Goal: Communication & Community: Answer question/provide support

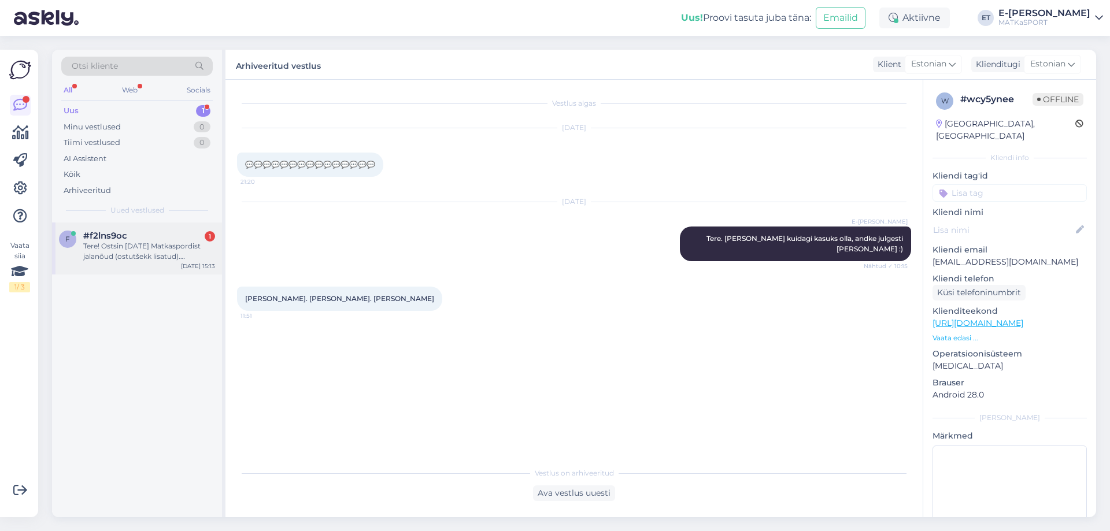
click at [135, 246] on div "Tere! Ostsin [DATE] Matkaspordist jalanõud (ostutšekk lisatud). [PERSON_NAME] r…" at bounding box center [149, 251] width 132 height 21
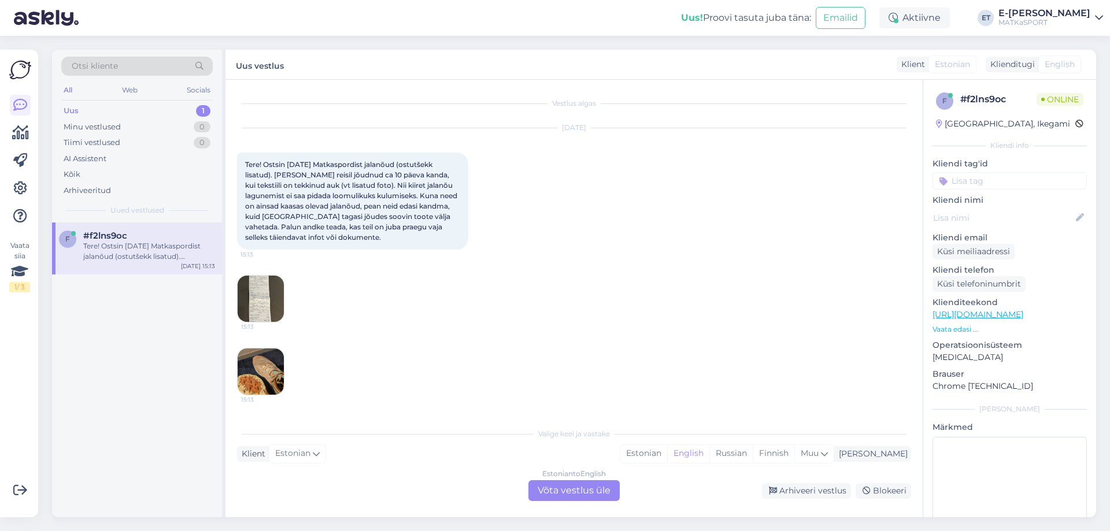
click at [261, 369] on img at bounding box center [261, 372] width 46 height 46
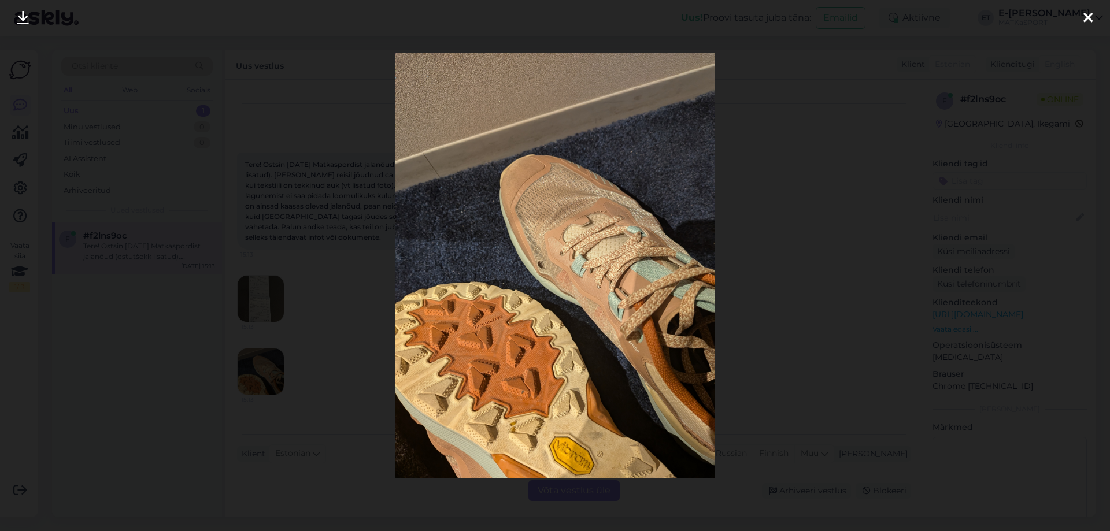
click at [808, 244] on div at bounding box center [555, 265] width 1110 height 531
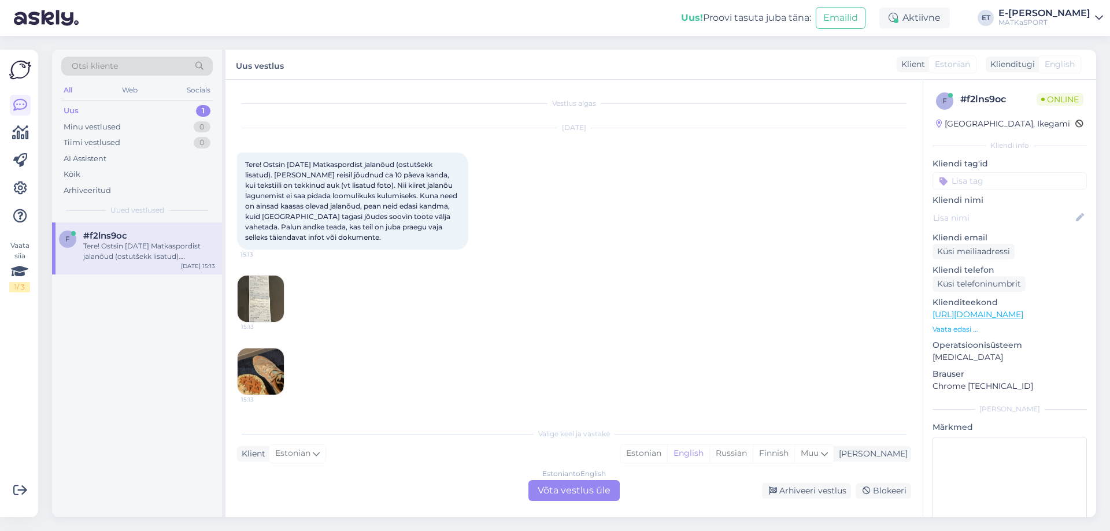
click at [279, 294] on img at bounding box center [261, 299] width 46 height 46
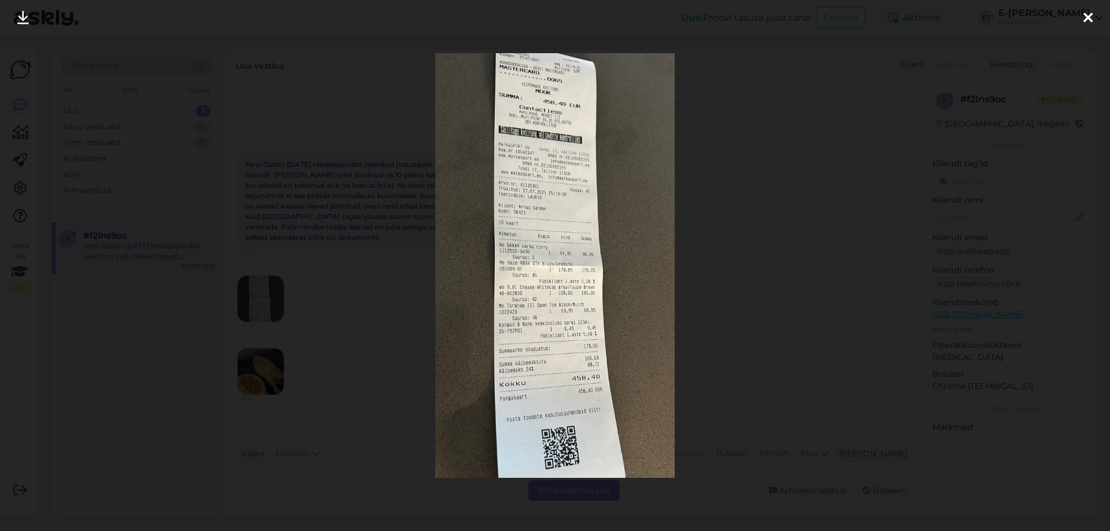
click at [798, 199] on div at bounding box center [555, 265] width 1110 height 531
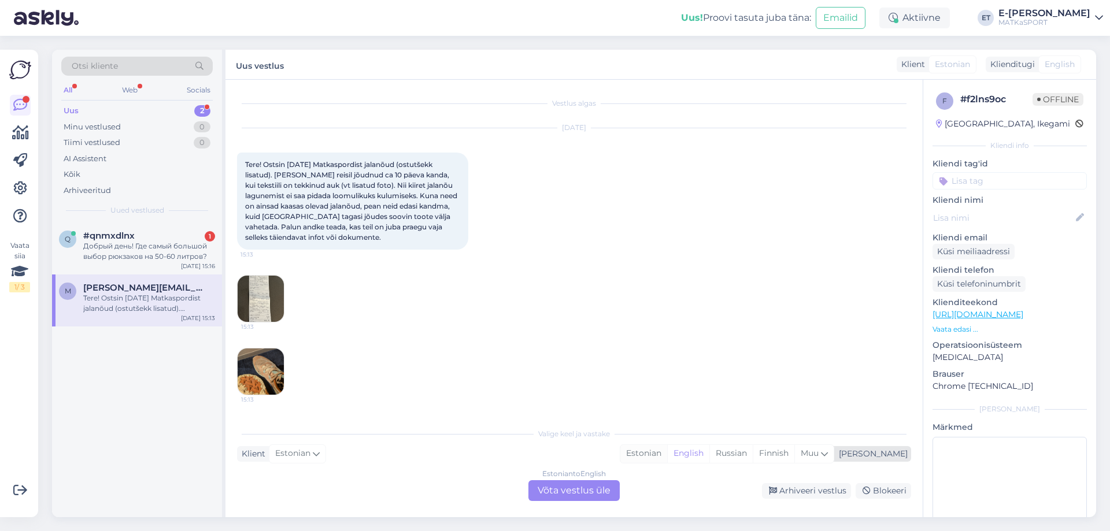
click at [667, 452] on div "Estonian" at bounding box center [643, 453] width 47 height 17
click at [570, 489] on div "Estonian to Estonian Võta vestlus üle" at bounding box center [573, 490] width 91 height 21
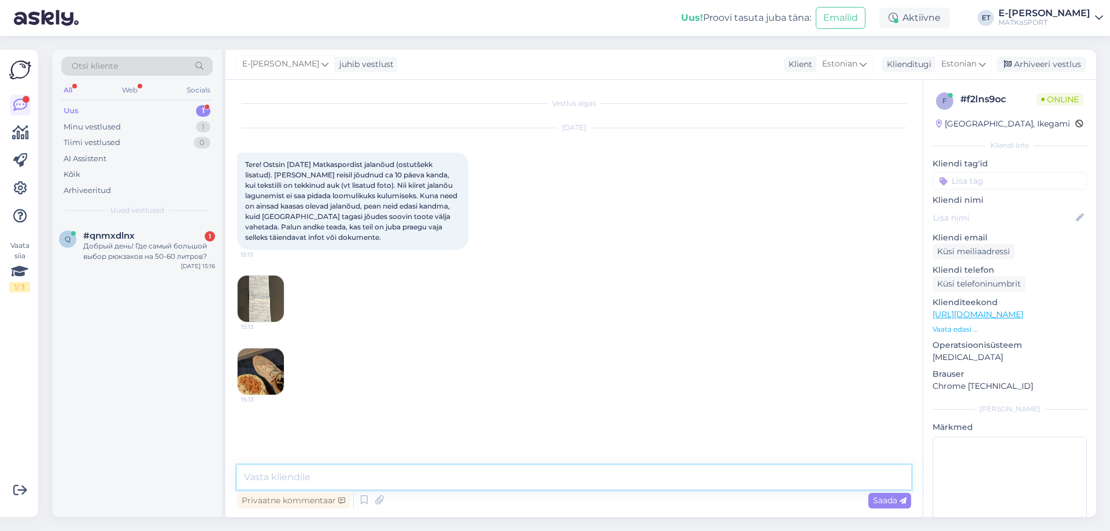
click at [350, 477] on textarea at bounding box center [574, 477] width 674 height 24
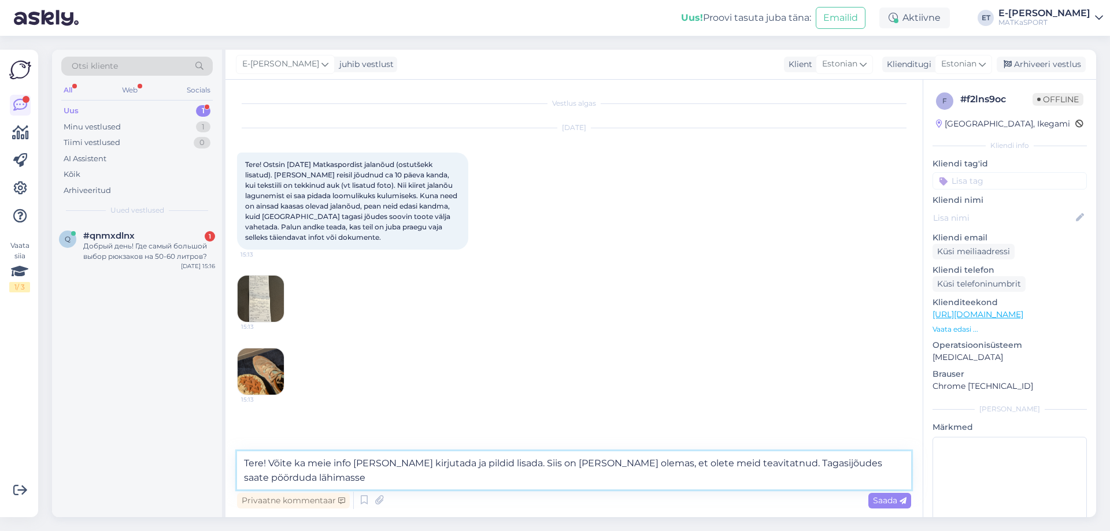
click at [893, 463] on textarea "Tere! Võite ka meie info [PERSON_NAME] kirjutada ja pildid lisada. Siis on [PER…" at bounding box center [574, 471] width 674 height 38
drag, startPoint x: 325, startPoint y: 478, endPoint x: 245, endPoint y: 473, distance: 80.5
click at [245, 472] on textarea "Tere! Võite ka meie info [PERSON_NAME] kirjutada ja pildid lisada. Siis on [PER…" at bounding box center [574, 471] width 674 height 38
click at [258, 387] on img at bounding box center [261, 372] width 46 height 46
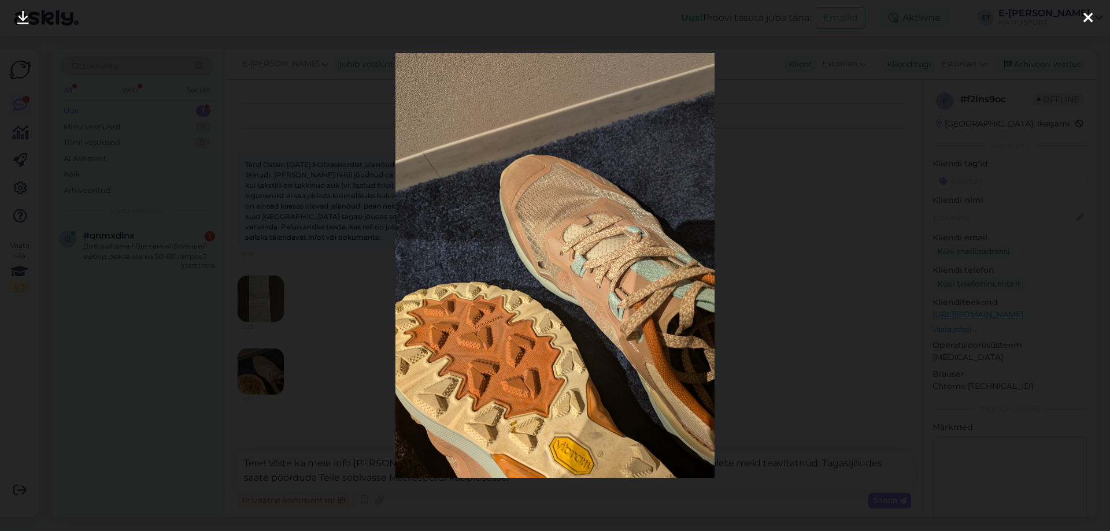
click at [1084, 18] on icon at bounding box center [1088, 18] width 9 height 15
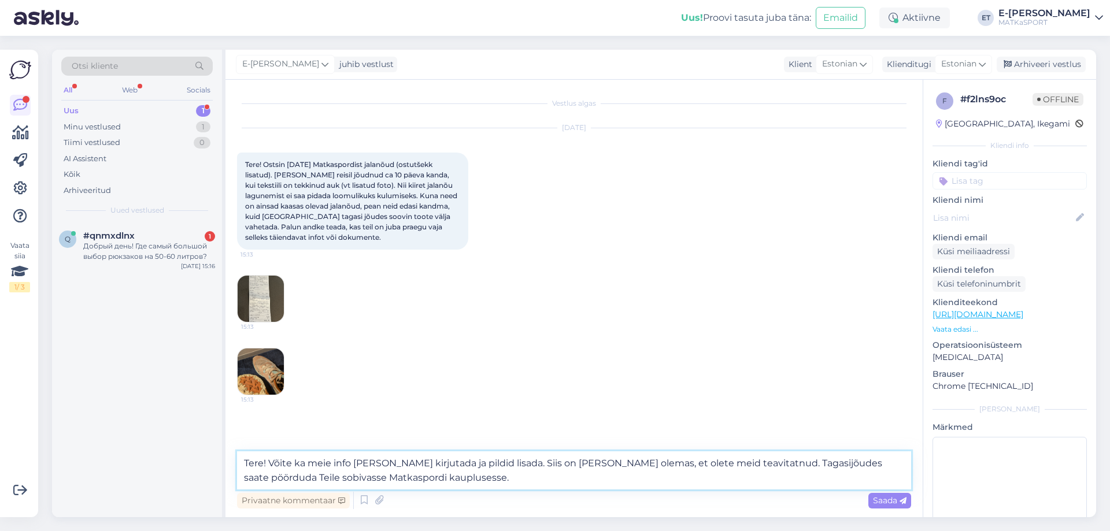
click at [516, 460] on textarea "Tere! Võite ka meie info [PERSON_NAME] kirjutada ja pildid lisada. Siis on [PER…" at bounding box center [574, 471] width 674 height 38
drag, startPoint x: 824, startPoint y: 463, endPoint x: 838, endPoint y: 461, distance: 13.4
click at [825, 463] on textarea "Tere! Võite ka meie info [PERSON_NAME] kirjutada ja pildid lisada, [EMAIL_ADDRE…" at bounding box center [574, 471] width 674 height 38
type textarea "Tere! Võite ka meie info [PERSON_NAME] kirjutada ja pildid lisada, [EMAIL_ADDRE…"
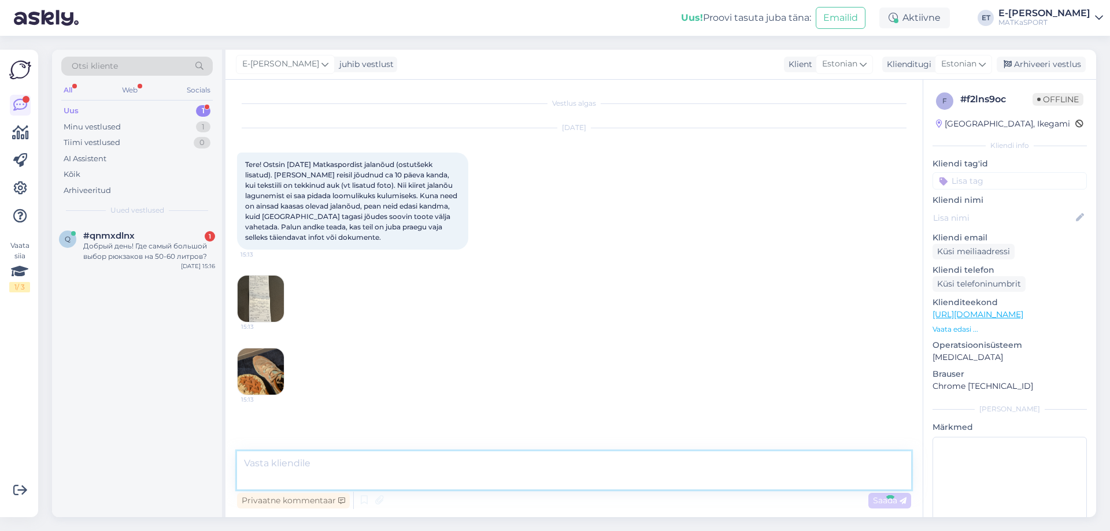
scroll to position [34, 0]
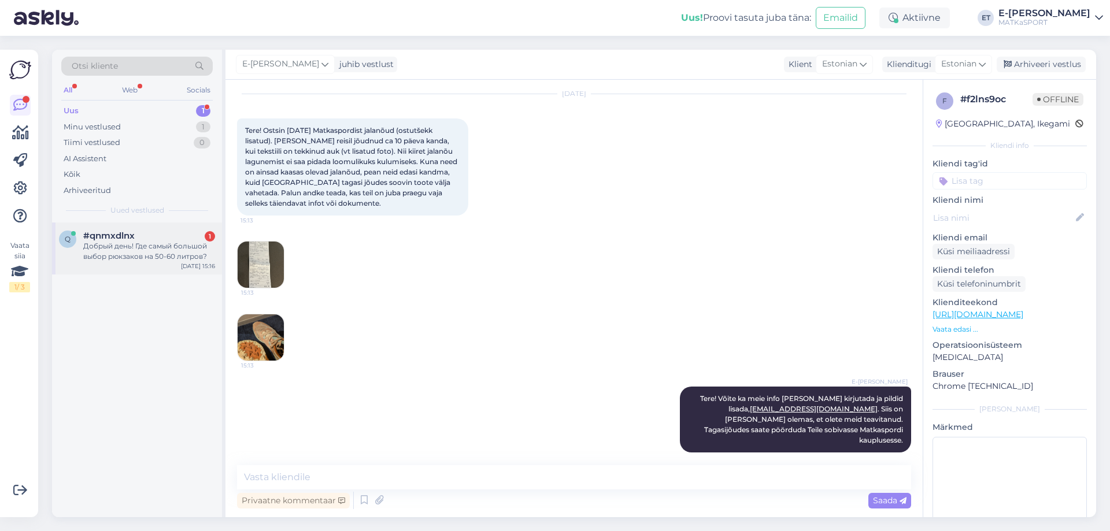
click at [158, 244] on div "Добрый день! Где самый большой выбор рюкзаков на 50-60 литров?" at bounding box center [149, 251] width 132 height 21
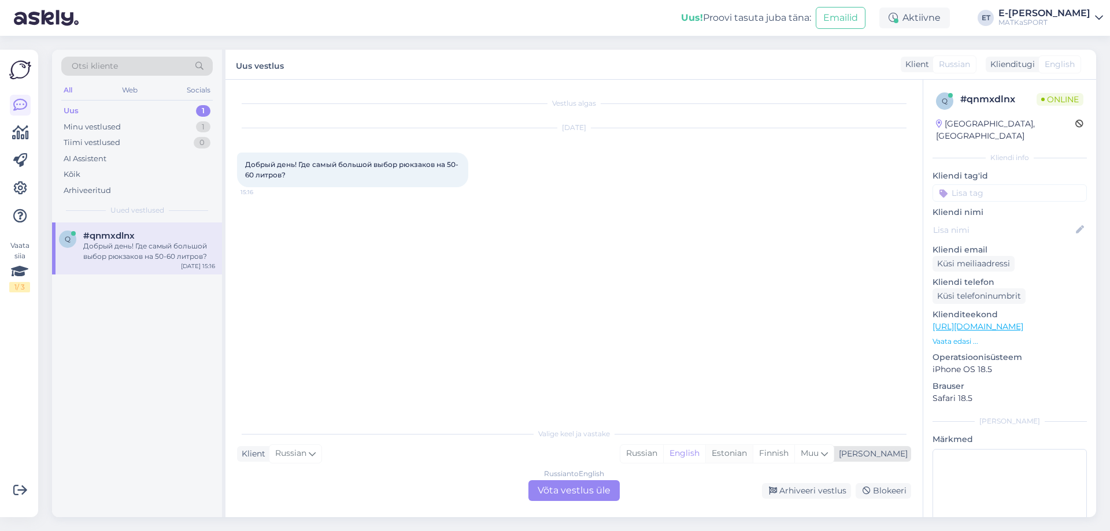
click at [753, 456] on div "Estonian" at bounding box center [728, 453] width 47 height 17
click at [583, 490] on div "Russian to Estonian Võta vestlus üle" at bounding box center [573, 490] width 91 height 21
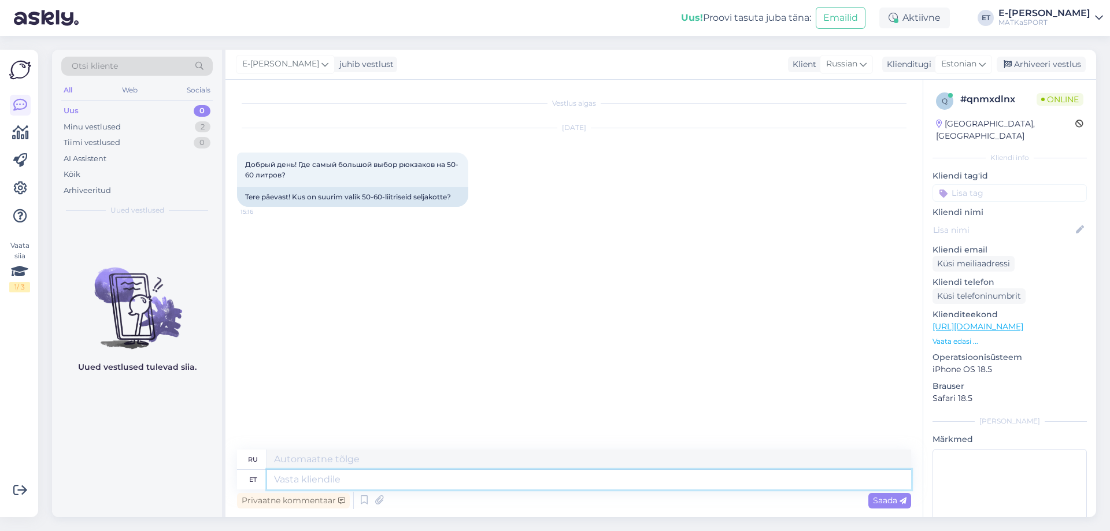
click at [360, 482] on textarea at bounding box center [589, 480] width 644 height 20
click at [364, 476] on textarea at bounding box center [589, 480] width 644 height 20
click at [379, 480] on textarea at bounding box center [589, 480] width 644 height 20
type textarea "Tere!"
type textarea "Привет!"
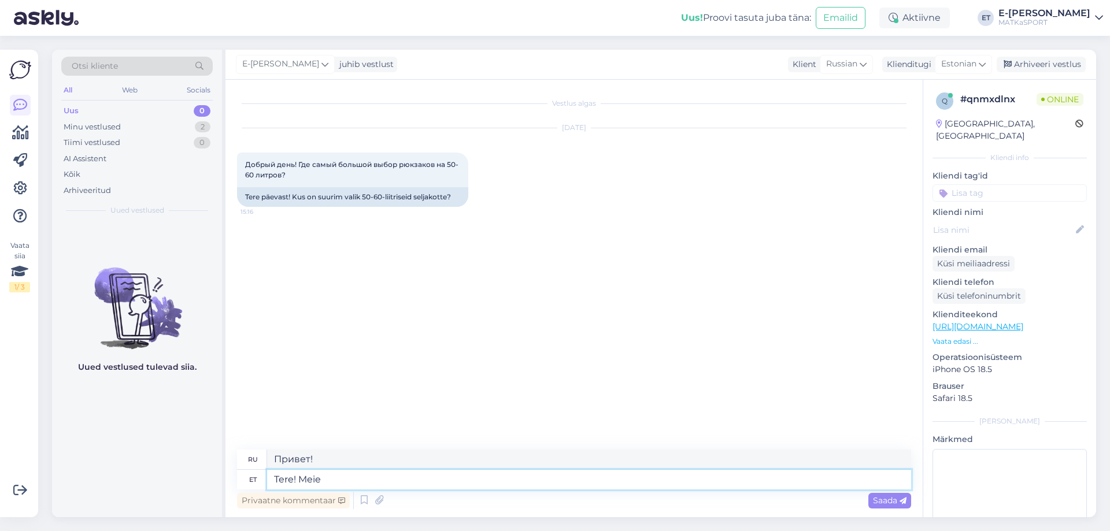
type textarea "Tere! Meie"
type textarea "Привет! Мы"
type textarea "Tere! Meie Ülemiste"
type textarea "Привет! Наш Юлемисте"
type textarea "Tere! Meie Ülemiste Ma"
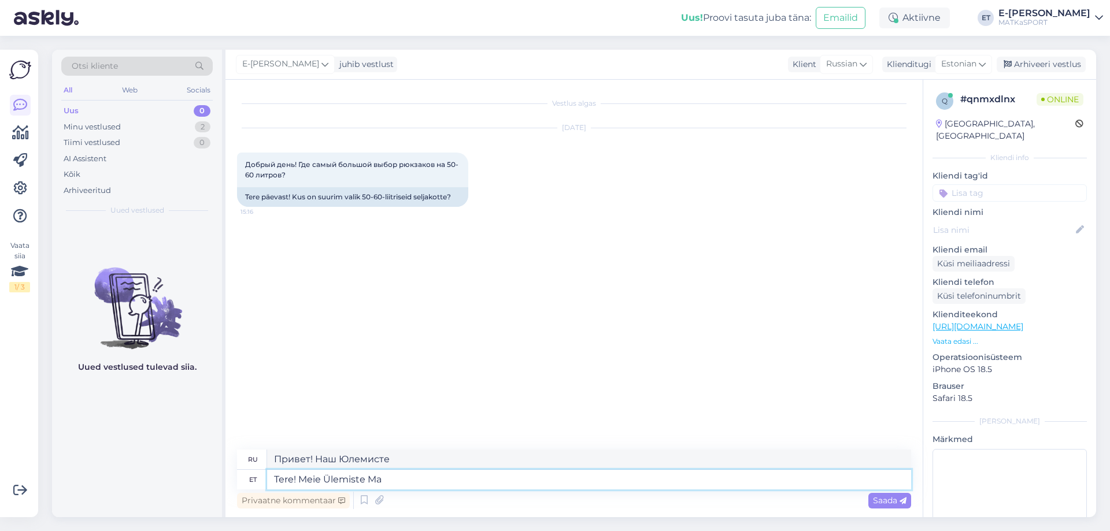
type textarea "Здравствуйте! Наша Юлемисте Ма"
type textarea "Tere! Meie Ülemiste Matkaspordis o"
type textarea "Привет! Мы в Ülemiste Matkasporto"
type textarea "Tere! Meie Ülemiste Matkaspordis on kõige suur"
type textarea "Привет! У нас в Ülemiste Matkasporti больше всего"
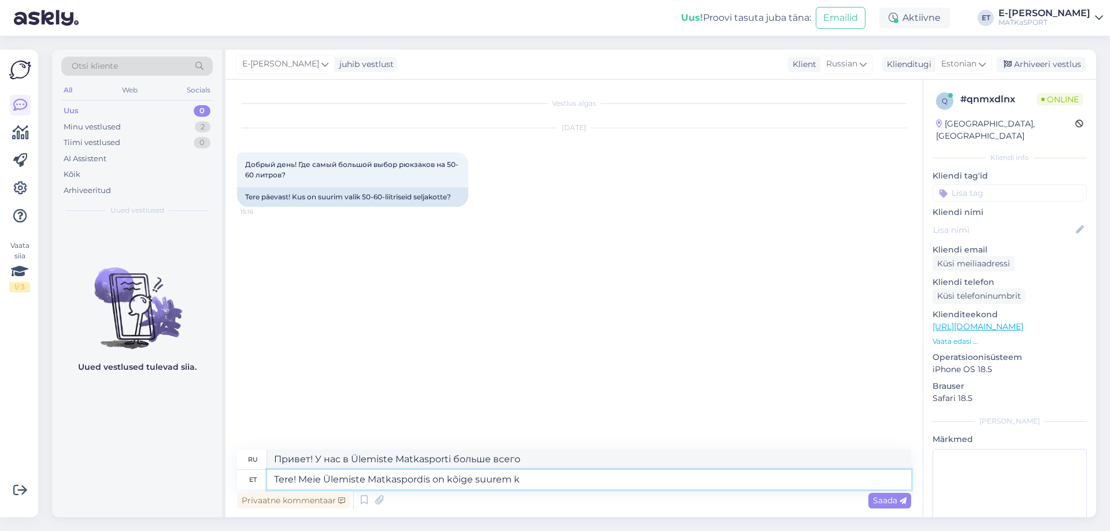
type textarea "Tere! Meie Ülemiste Matkaspordis on kõige suurem ka"
type textarea "Привет! Наша Ülemiste Matkasporti имеет самый большой"
type textarea "Tere! Meie Ülemiste Matkaspordis on kõige suurem kauba"
type textarea "Привет! Наш Ülemiste Matkasporti имеет самый большой склад"
type textarea "Tere! Meie Ülemiste Matkaspordis on kõige suurem [PERSON_NAME]."
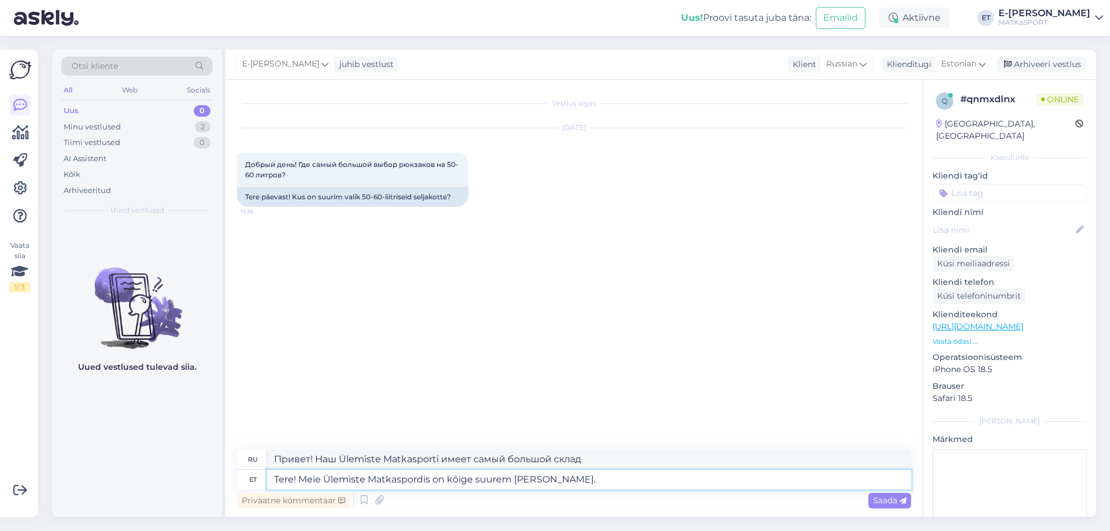
type textarea "Здравствуйте! У нас в Ülemiste Matkasporto самый большой выбор товаров."
type textarea "Tere! Ülemiste Matkaspordis on kõige suurem [PERSON_NAME]."
type textarea "Привет! В Ülemiste Matkasporti самый большой выбор товаров."
type textarea "Tere! Ülemiste Matkaspordis on kõige suurem [PERSON_NAME]."
click at [885, 498] on span "Saada" at bounding box center [890, 501] width 34 height 10
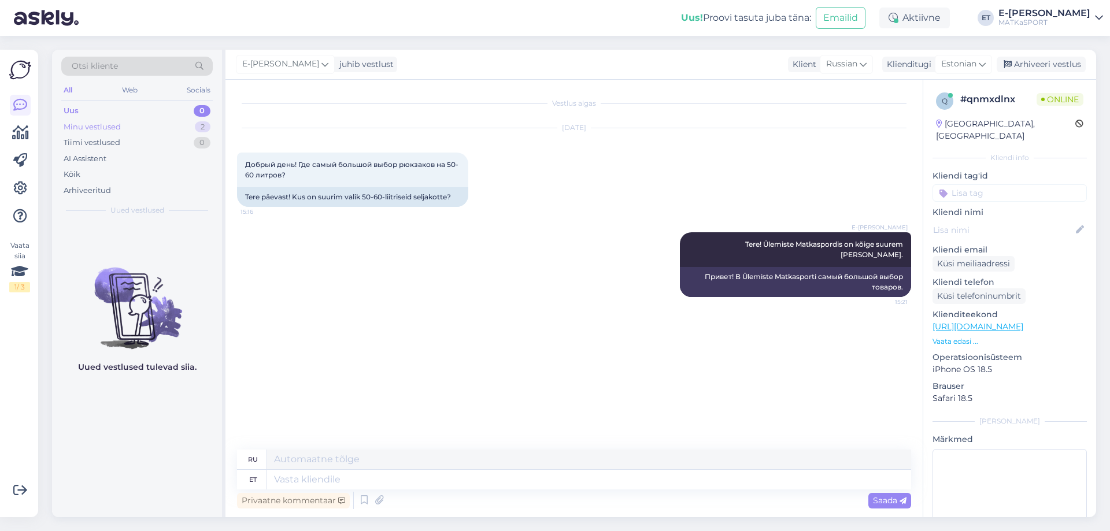
click at [119, 126] on div "Minu vestlused" at bounding box center [92, 127] width 57 height 12
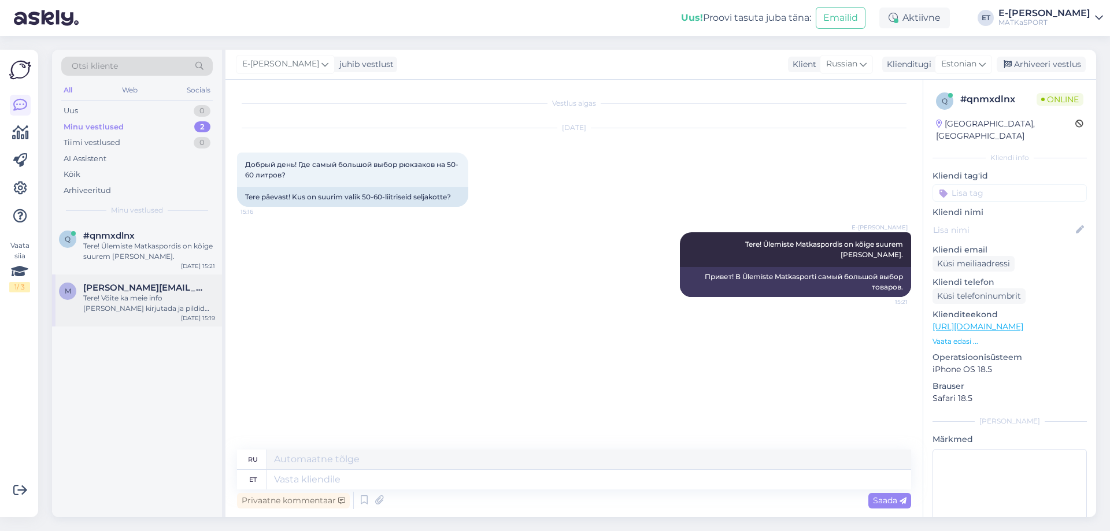
click at [121, 299] on div "Tere! Võite ka meie info [PERSON_NAME] kirjutada ja pildid lisada, [EMAIL_ADDRE…" at bounding box center [149, 303] width 132 height 21
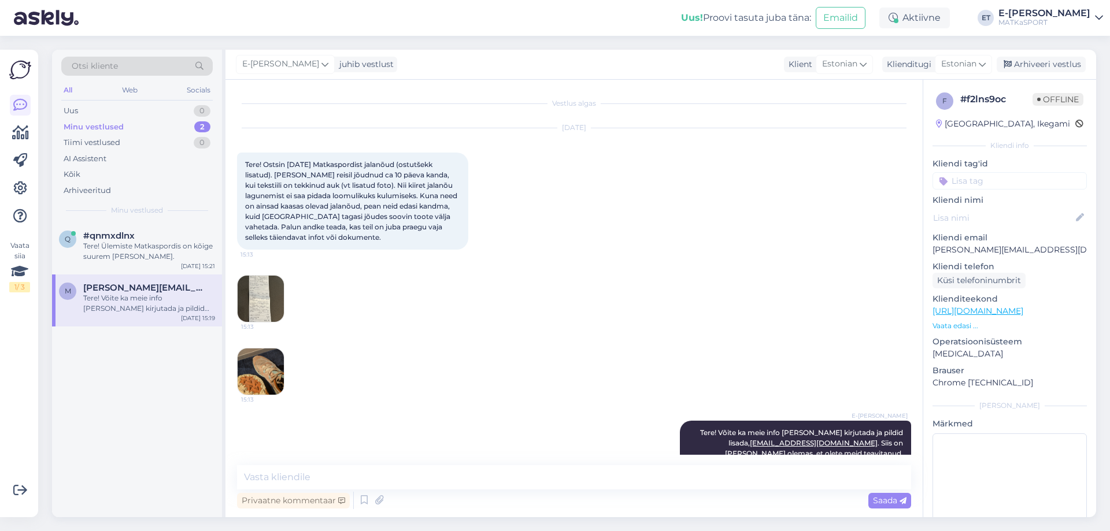
scroll to position [34, 0]
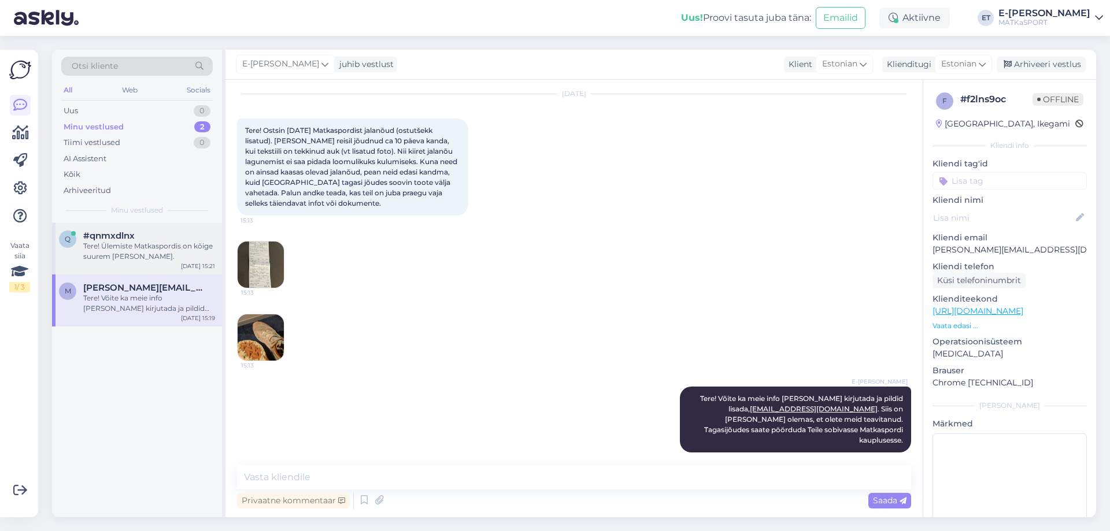
click at [112, 256] on div "Tere! Ülemiste Matkaspordis on kõige suurem [PERSON_NAME]." at bounding box center [149, 251] width 132 height 21
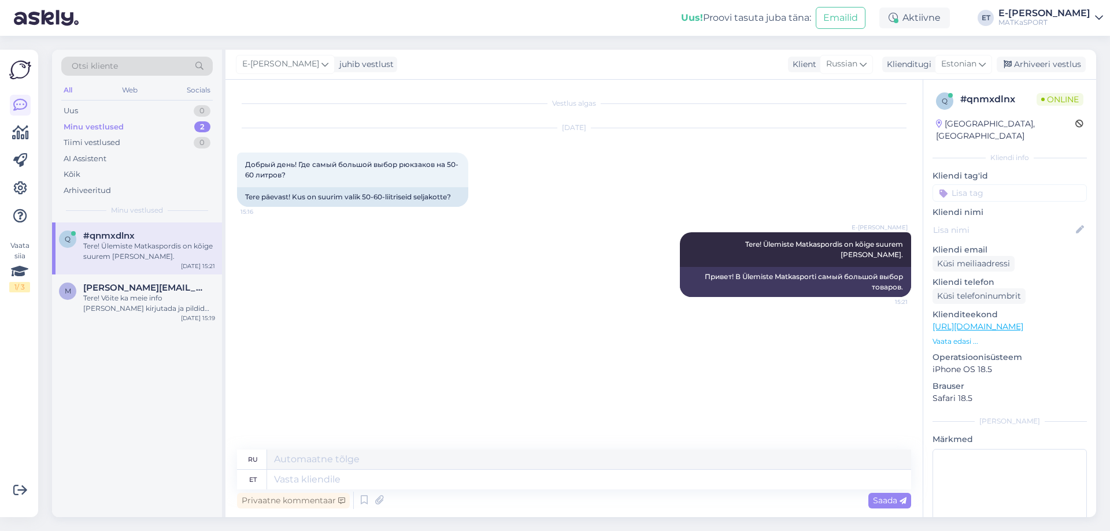
scroll to position [0, 0]
click at [126, 293] on span "[PERSON_NAME][EMAIL_ADDRESS][DOMAIN_NAME]" at bounding box center [143, 288] width 120 height 10
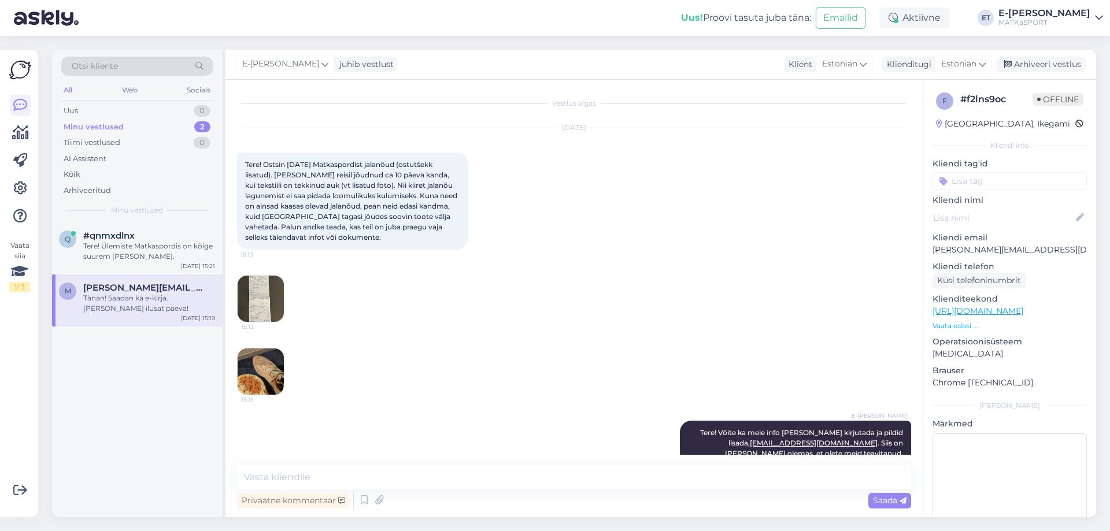
scroll to position [84, 0]
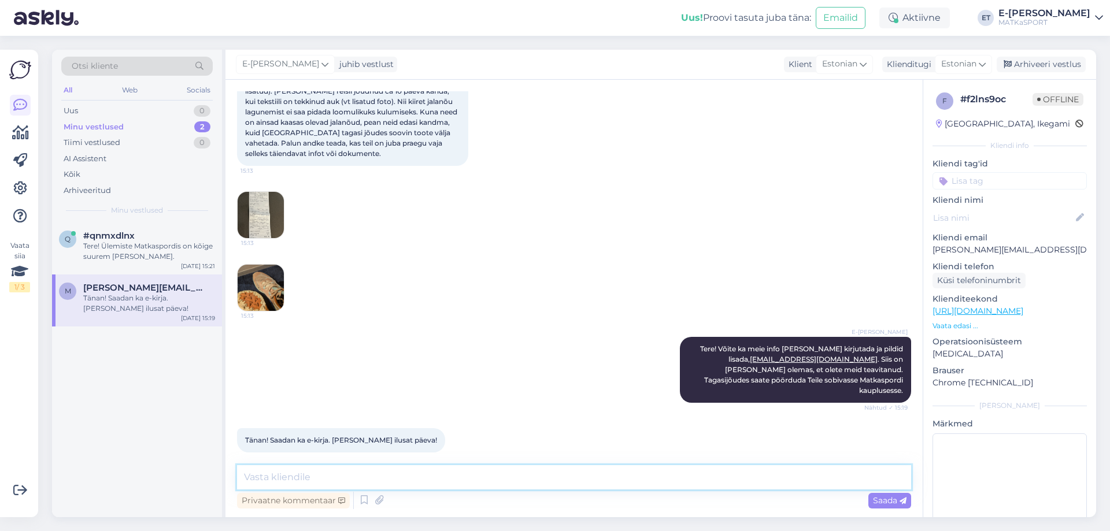
click at [369, 476] on textarea at bounding box center [574, 477] width 674 height 24
click at [360, 501] on icon at bounding box center [364, 500] width 14 height 17
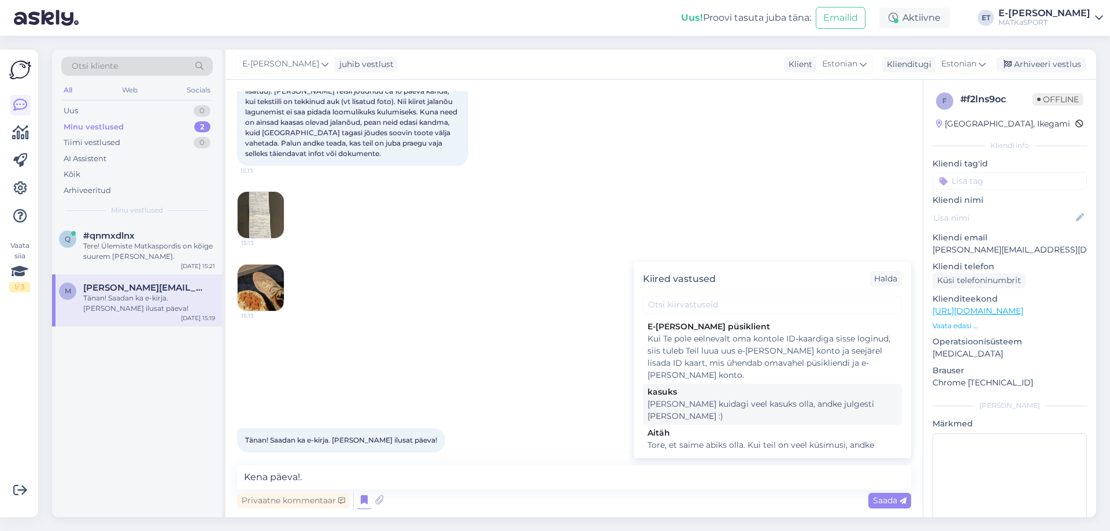
click at [672, 401] on div "[PERSON_NAME] kuidagi veel kasuks olla, andke julgesti [PERSON_NAME] :)" at bounding box center [773, 410] width 250 height 24
type textarea "[PERSON_NAME] kuidagi veel kasuks olla, andke julgesti [PERSON_NAME] :)"
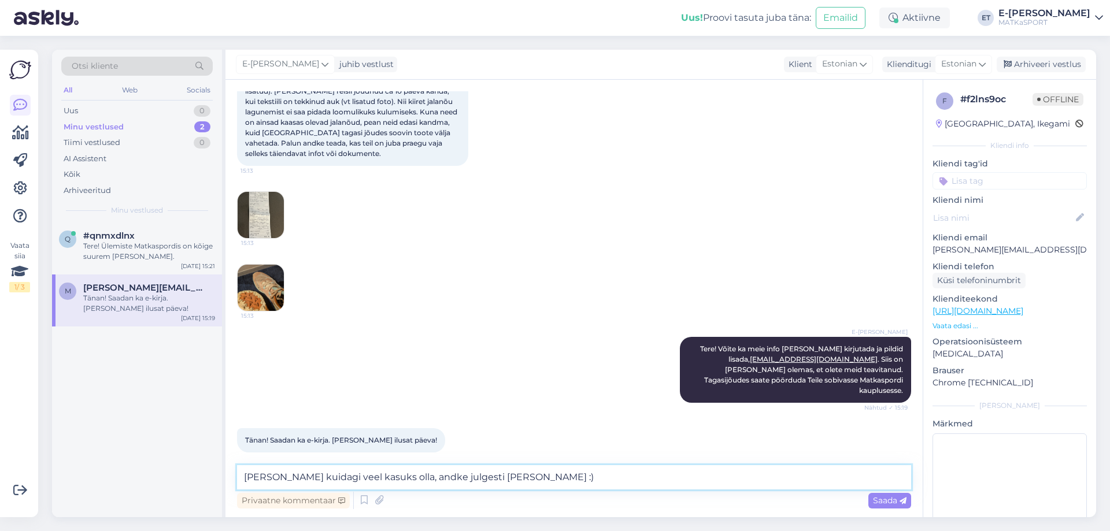
click at [539, 477] on textarea "[PERSON_NAME] kuidagi veel kasuks olla, andke julgesti [PERSON_NAME] :)" at bounding box center [574, 477] width 674 height 24
click at [545, 475] on textarea "[PERSON_NAME] kuidagi veel kasuks olla, andke julgesti [PERSON_NAME] :)" at bounding box center [574, 477] width 674 height 24
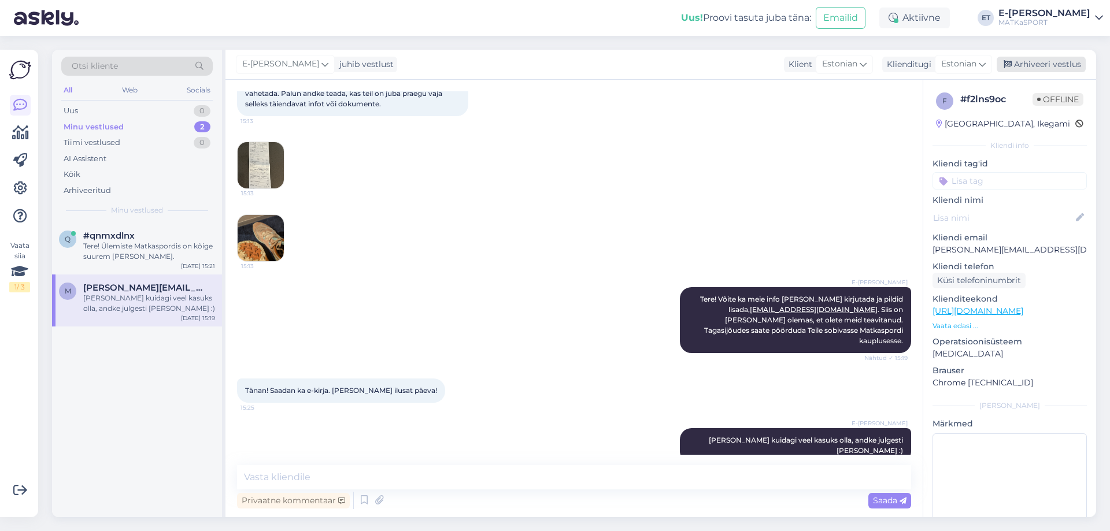
click at [1025, 71] on div "Arhiveeri vestlus" at bounding box center [1041, 65] width 89 height 16
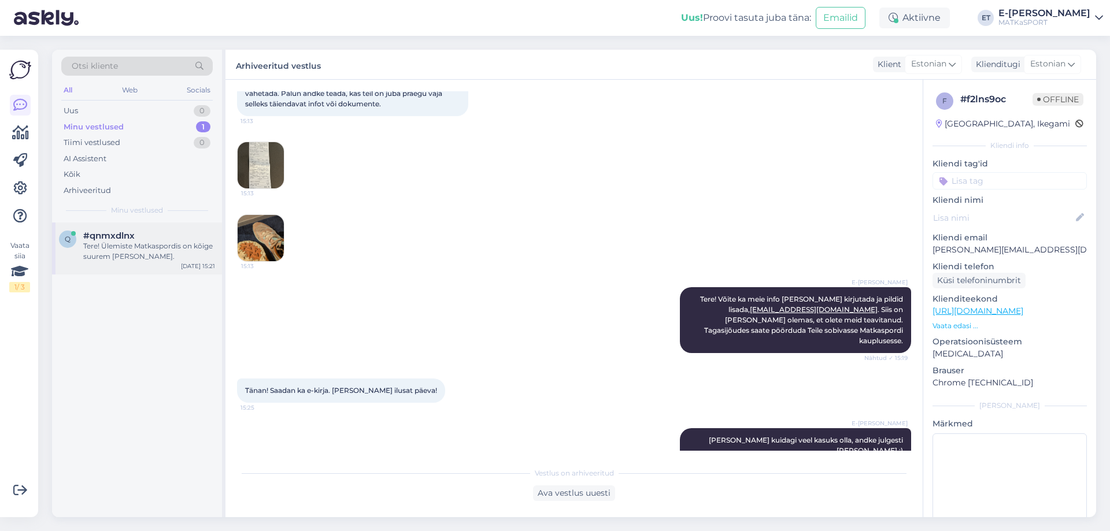
click at [144, 254] on div "Tere! Ülemiste Matkaspordis on kõige suurem [PERSON_NAME]." at bounding box center [149, 251] width 132 height 21
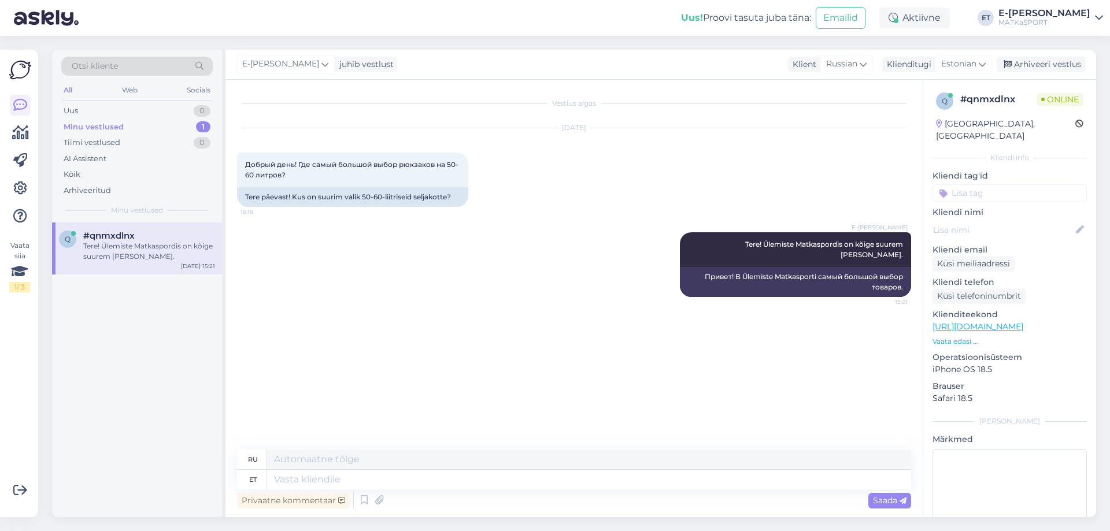
scroll to position [0, 0]
click at [1051, 65] on div "Arhiveeri vestlus" at bounding box center [1041, 65] width 89 height 16
